Goal: Check status: Check status

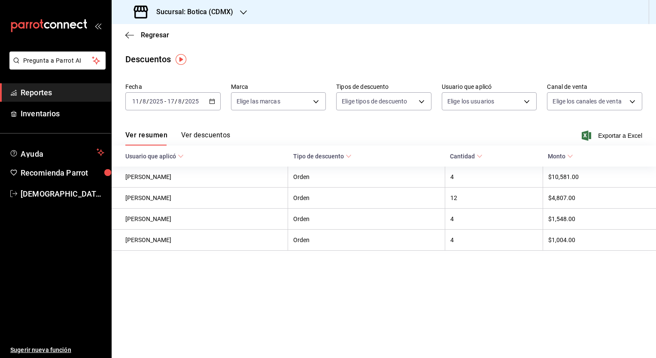
click at [211, 102] on icon "button" at bounding box center [212, 101] width 6 height 6
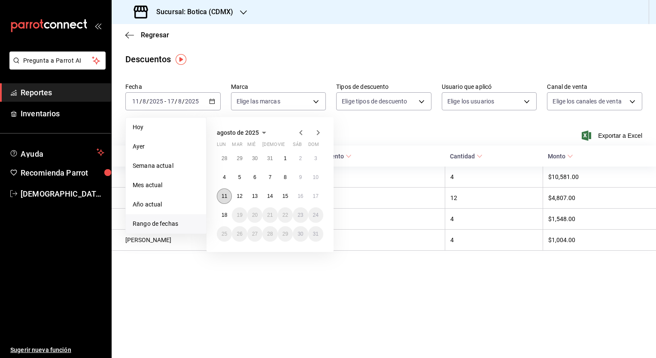
click at [223, 194] on abbr "11" at bounding box center [225, 196] width 6 height 6
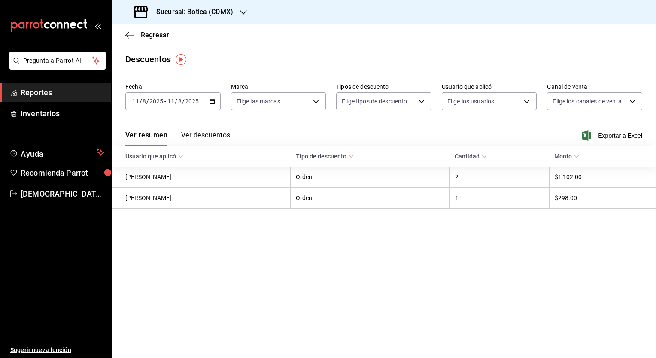
click at [210, 101] on \(Stroke\) "button" at bounding box center [212, 101] width 5 height 5
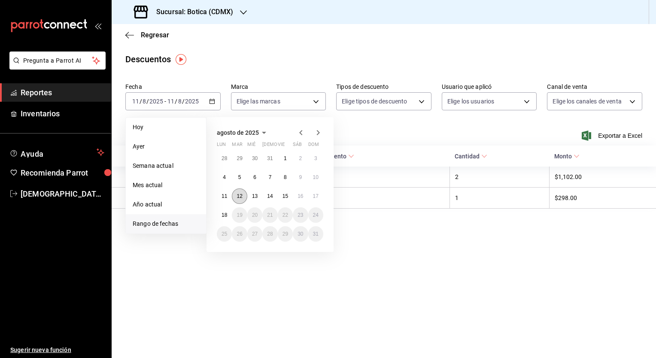
click at [237, 199] on button "12" at bounding box center [239, 195] width 15 height 15
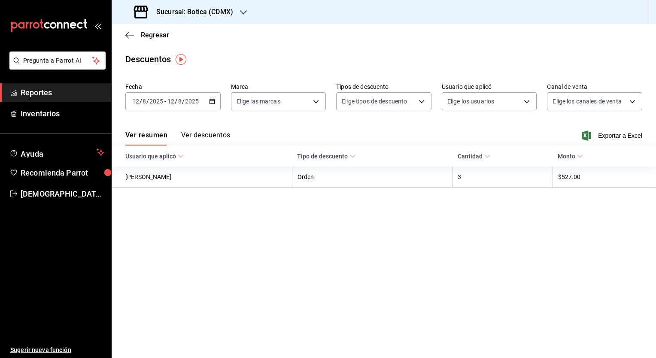
click at [213, 106] on div "[DATE] [DATE] - [DATE] [DATE]" at bounding box center [172, 101] width 95 height 18
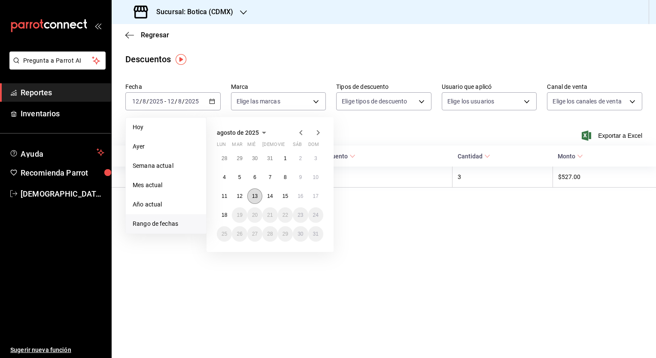
click at [256, 195] on abbr "13" at bounding box center [255, 196] width 6 height 6
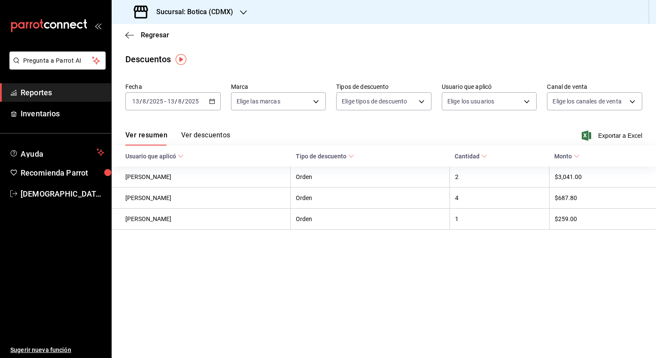
click at [213, 106] on div "[DATE] [DATE] - [DATE] [DATE]" at bounding box center [172, 101] width 95 height 18
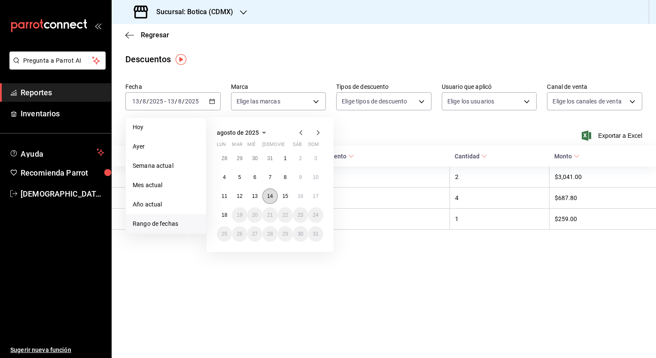
click at [274, 200] on button "14" at bounding box center [269, 195] width 15 height 15
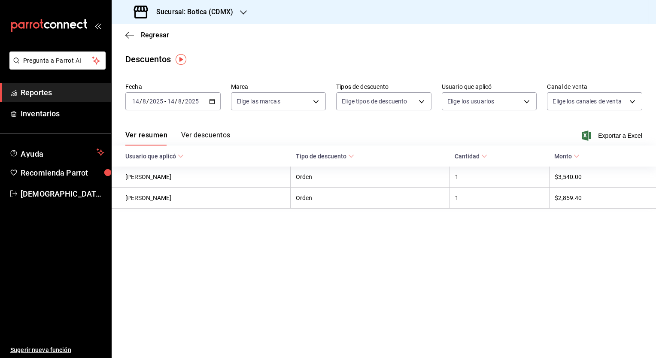
click at [213, 100] on icon "button" at bounding box center [212, 101] width 6 height 6
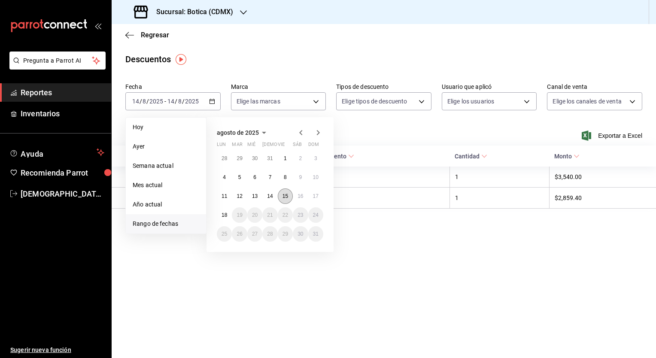
click at [282, 202] on button "15" at bounding box center [285, 195] width 15 height 15
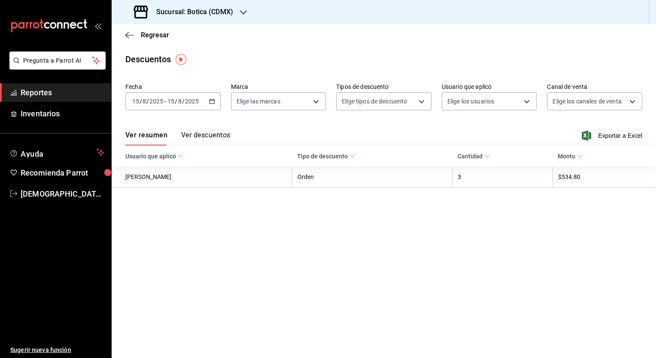
click at [214, 103] on \(Stroke\) "button" at bounding box center [212, 101] width 5 height 5
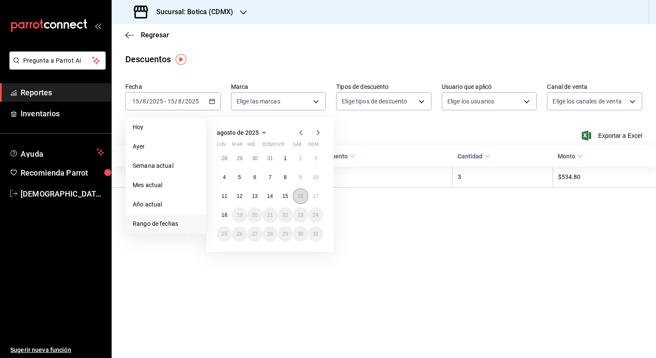
click at [299, 200] on button "16" at bounding box center [300, 195] width 15 height 15
